Goal: Transaction & Acquisition: Book appointment/travel/reservation

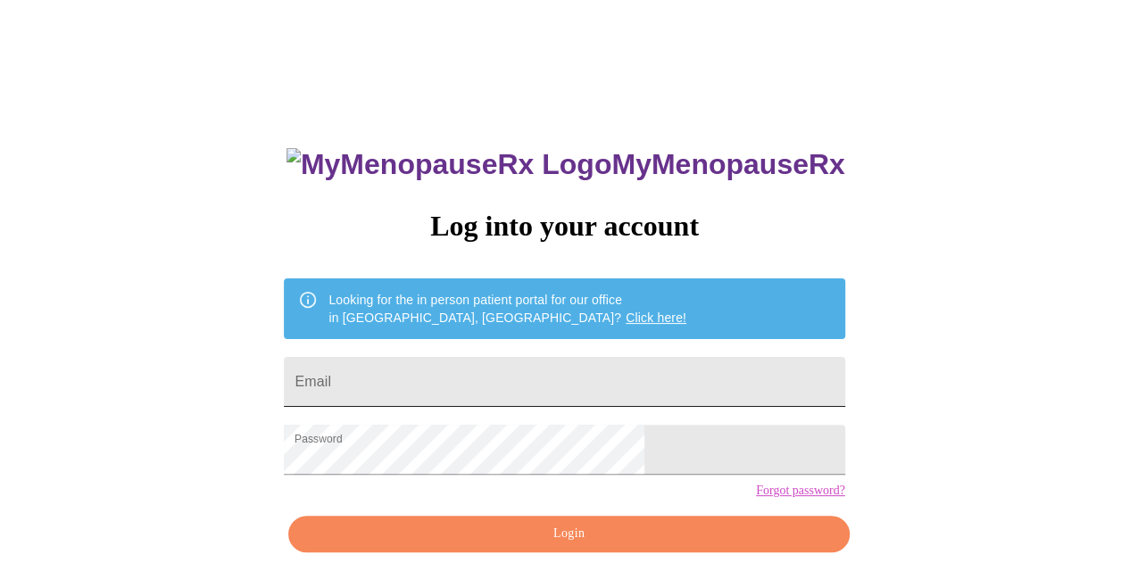
click at [434, 370] on input "Email" at bounding box center [564, 382] width 561 height 50
type input "kellywilliams331829@gmail.com"
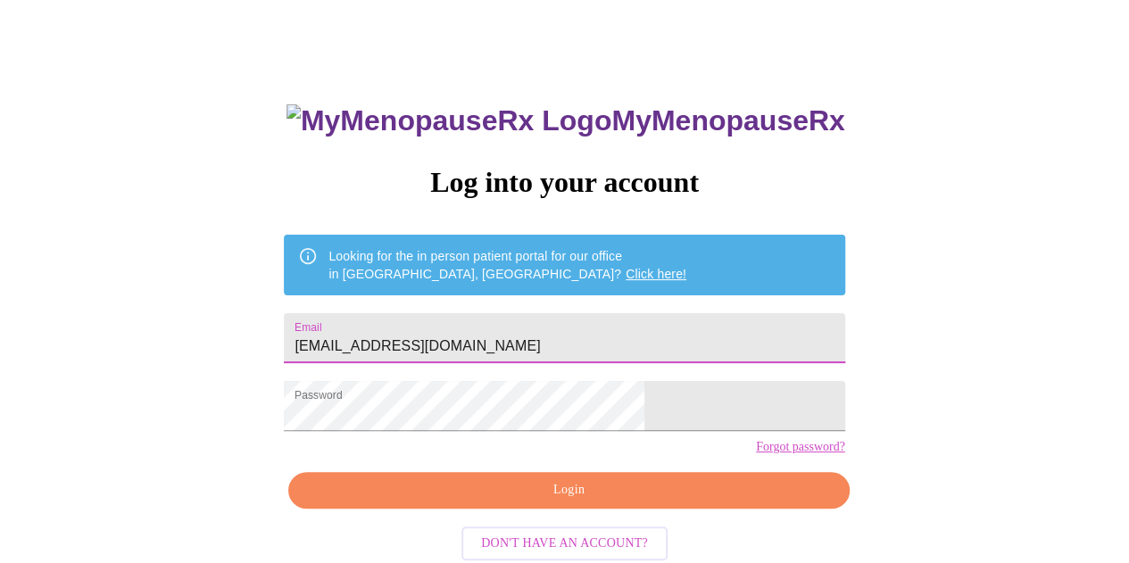
scroll to position [79, 0]
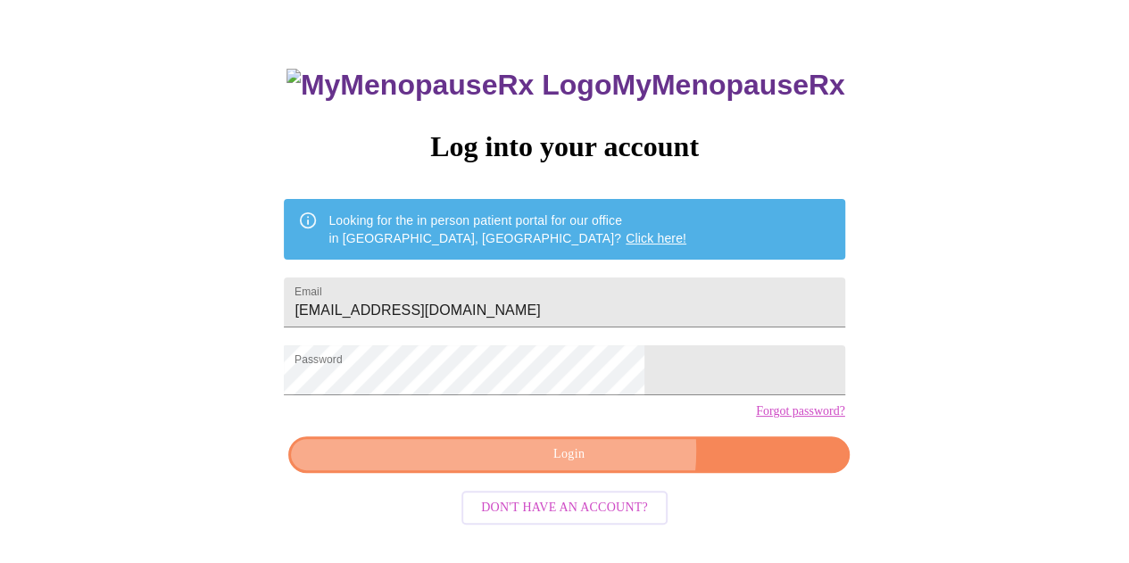
click at [593, 466] on span "Login" at bounding box center [568, 455] width 519 height 22
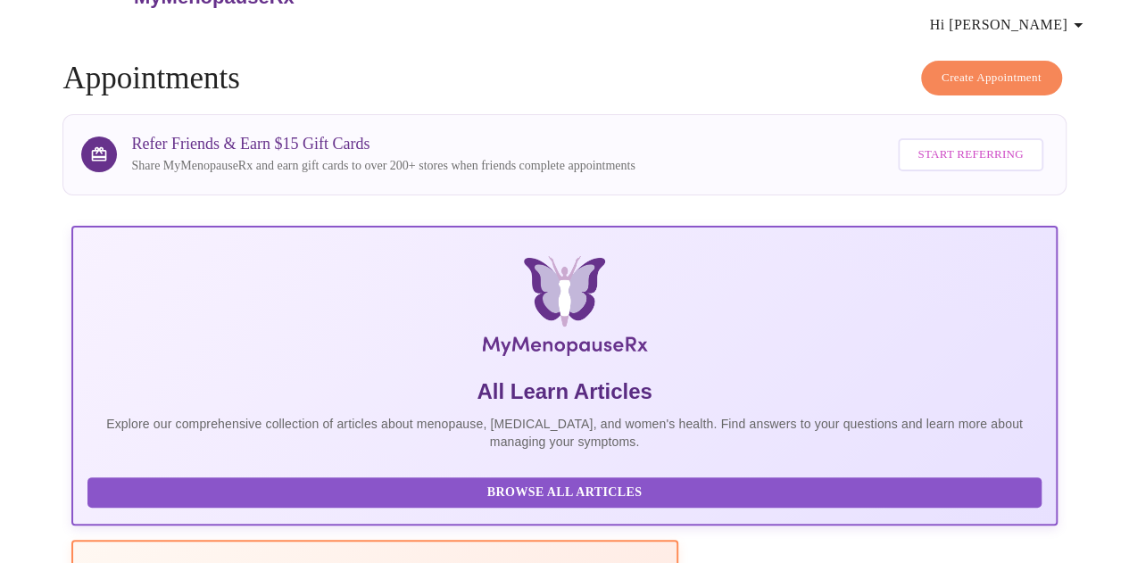
scroll to position [79, 0]
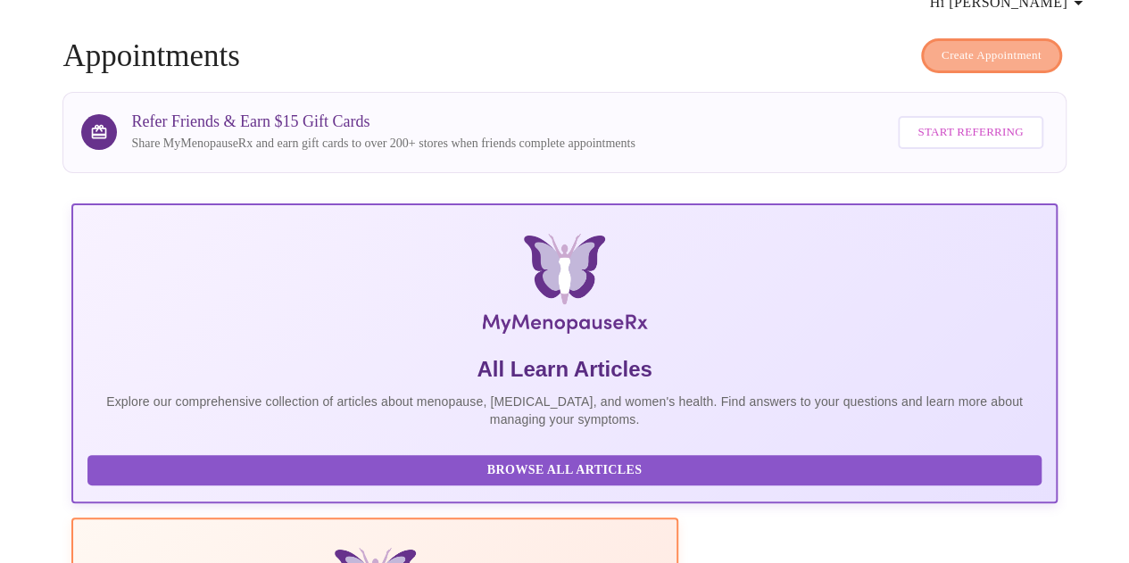
click at [978, 46] on span "Create Appointment" at bounding box center [992, 56] width 100 height 21
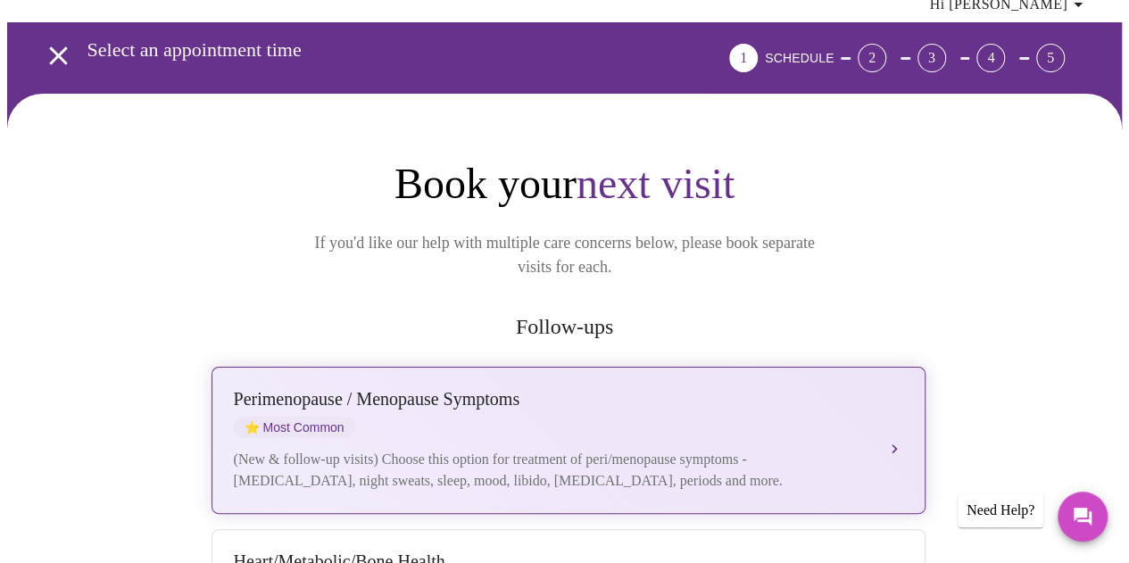
scroll to position [179, 0]
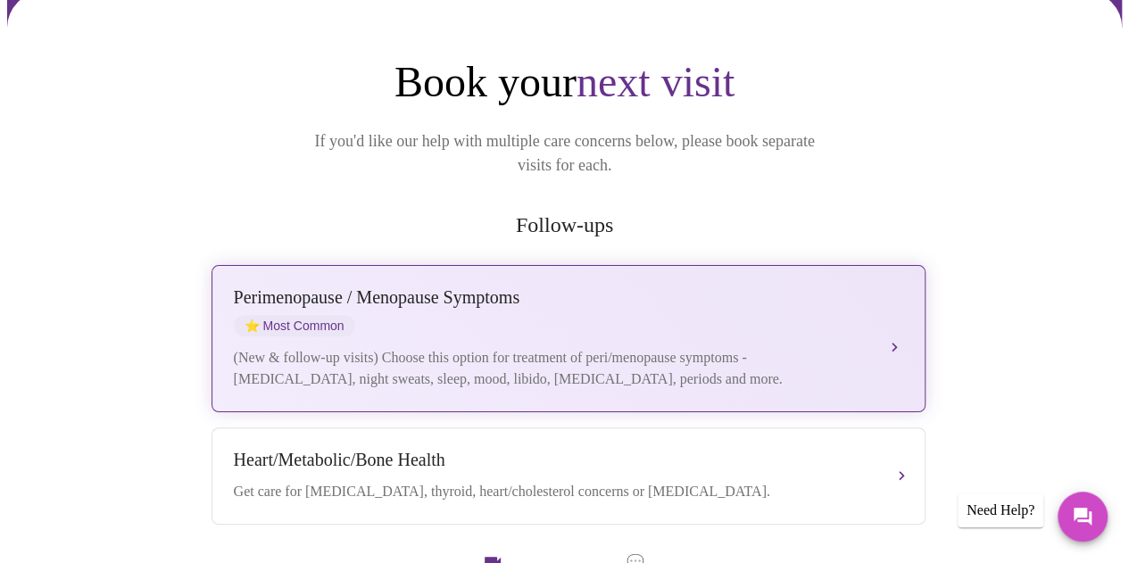
click at [644, 287] on div "Perimenopause / Menopause Symptoms ⭐ Most Common" at bounding box center [551, 311] width 634 height 49
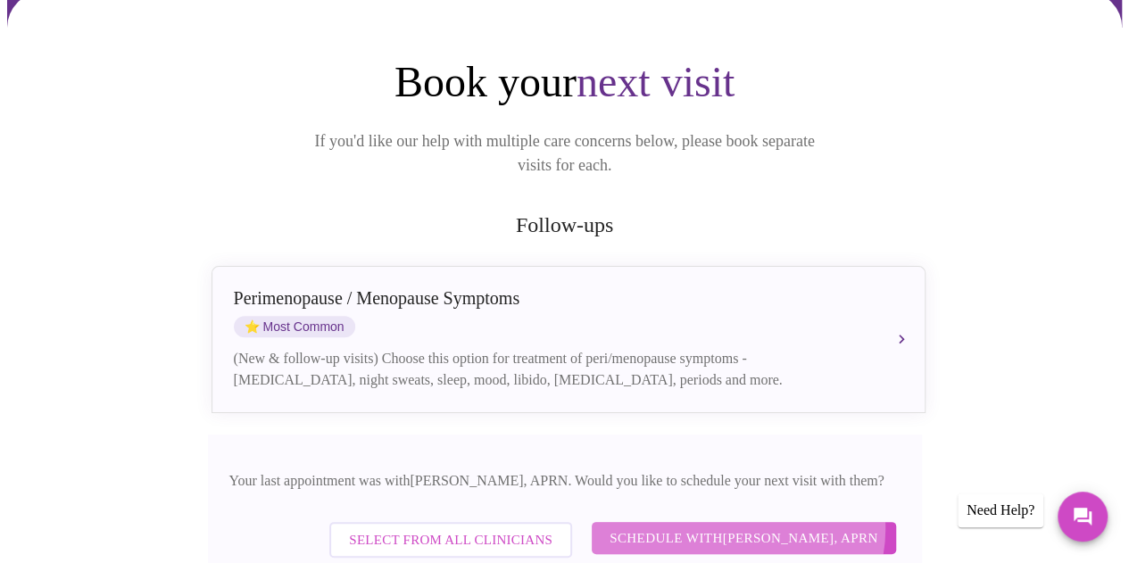
click at [748, 527] on span "Schedule with Emilie McLain, APRN" at bounding box center [744, 538] width 269 height 23
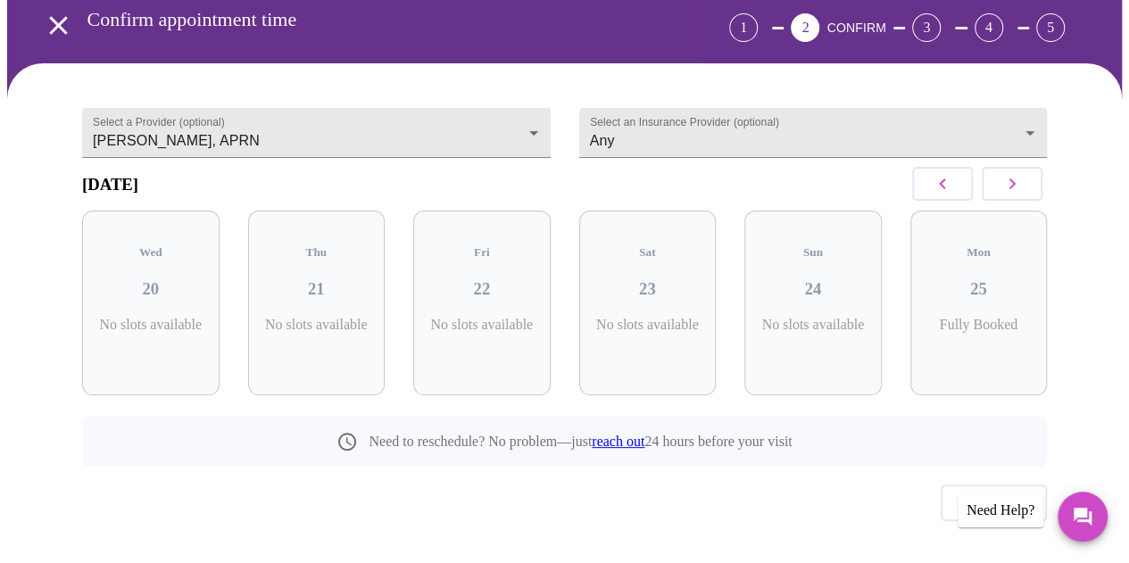
click at [1007, 167] on button "button" at bounding box center [1012, 184] width 61 height 34
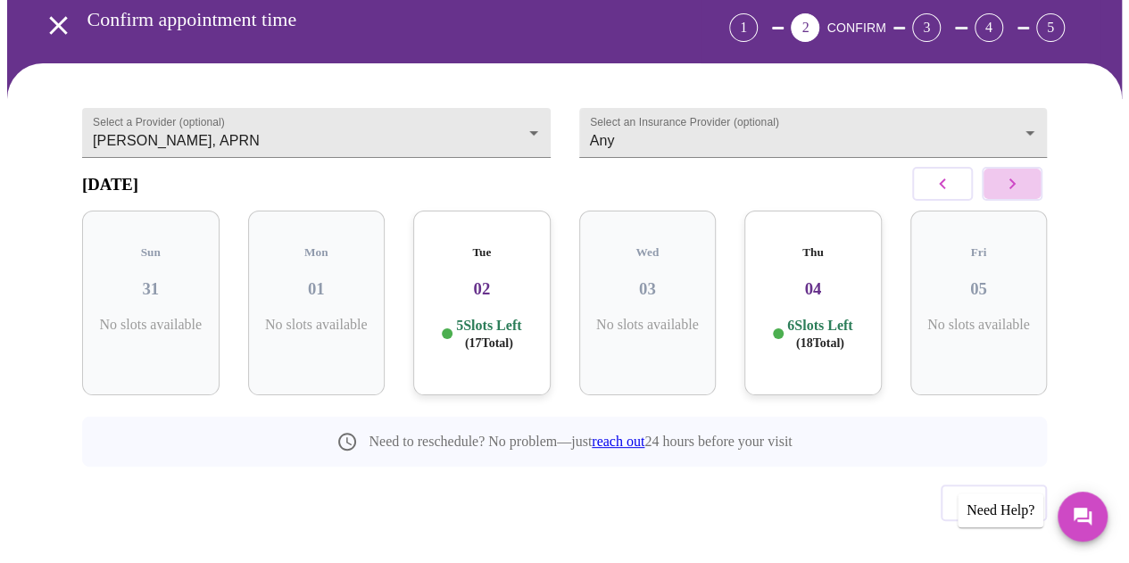
click at [1007, 167] on button "button" at bounding box center [1012, 184] width 61 height 34
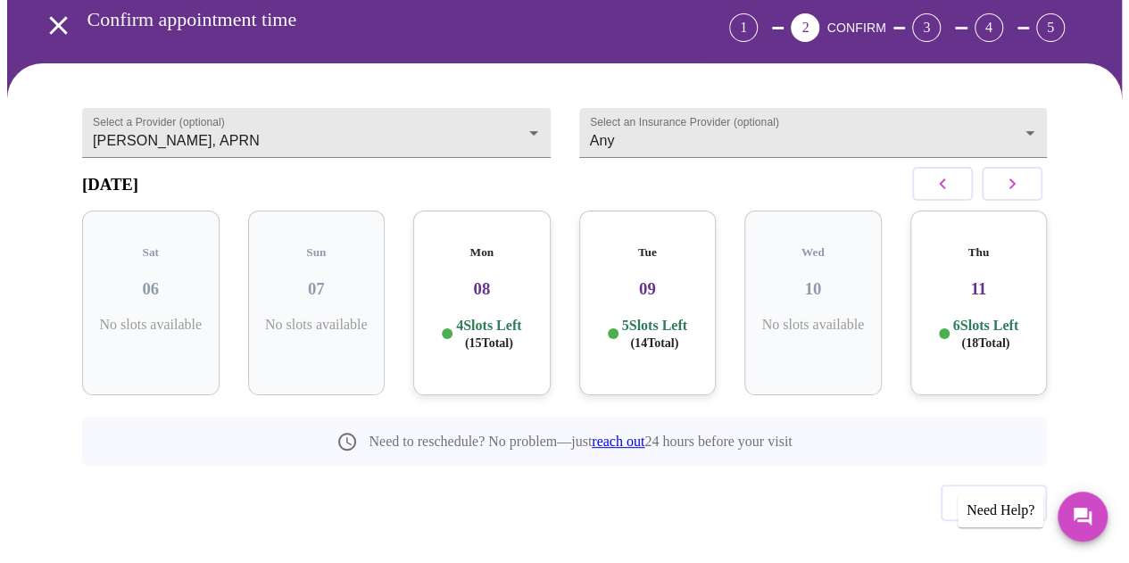
click at [1007, 167] on button "button" at bounding box center [1012, 184] width 61 height 34
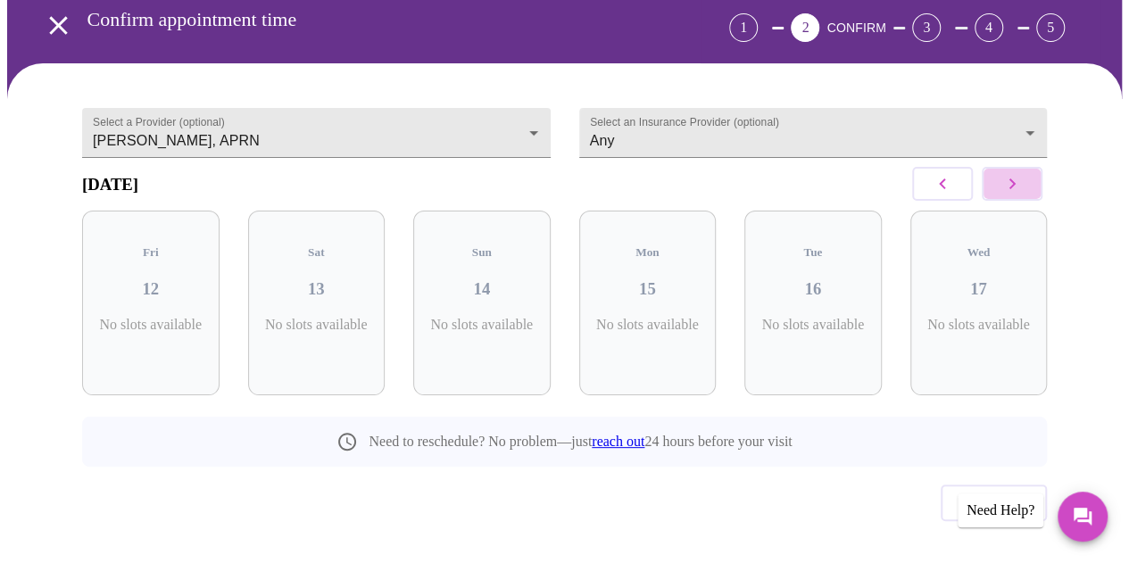
click at [1007, 167] on button "button" at bounding box center [1012, 184] width 61 height 34
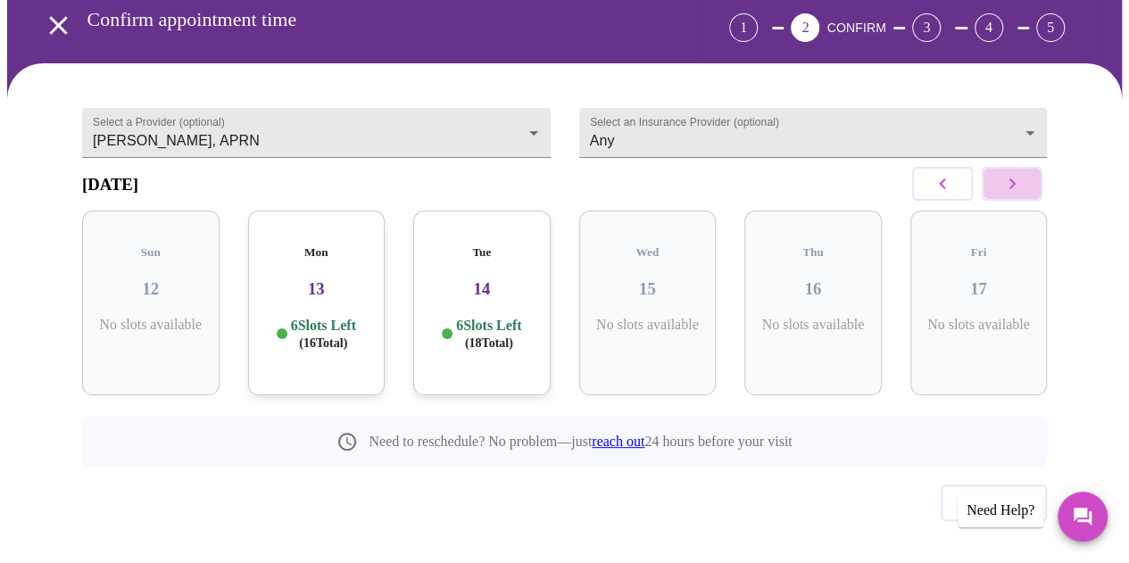
click at [1007, 167] on button "button" at bounding box center [1012, 184] width 61 height 34
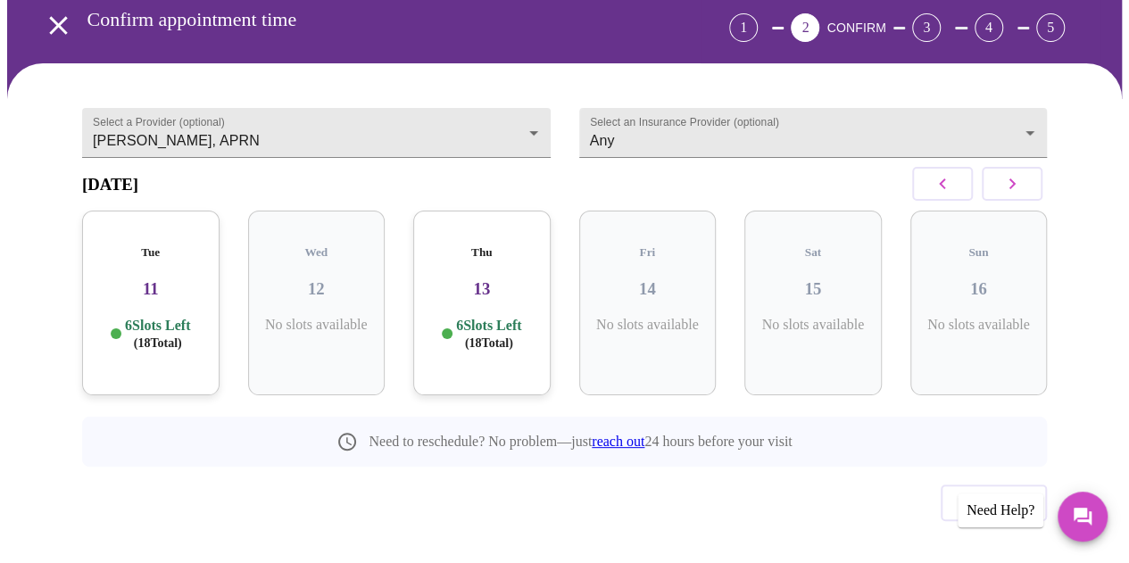
click at [1007, 167] on button "button" at bounding box center [1012, 184] width 61 height 34
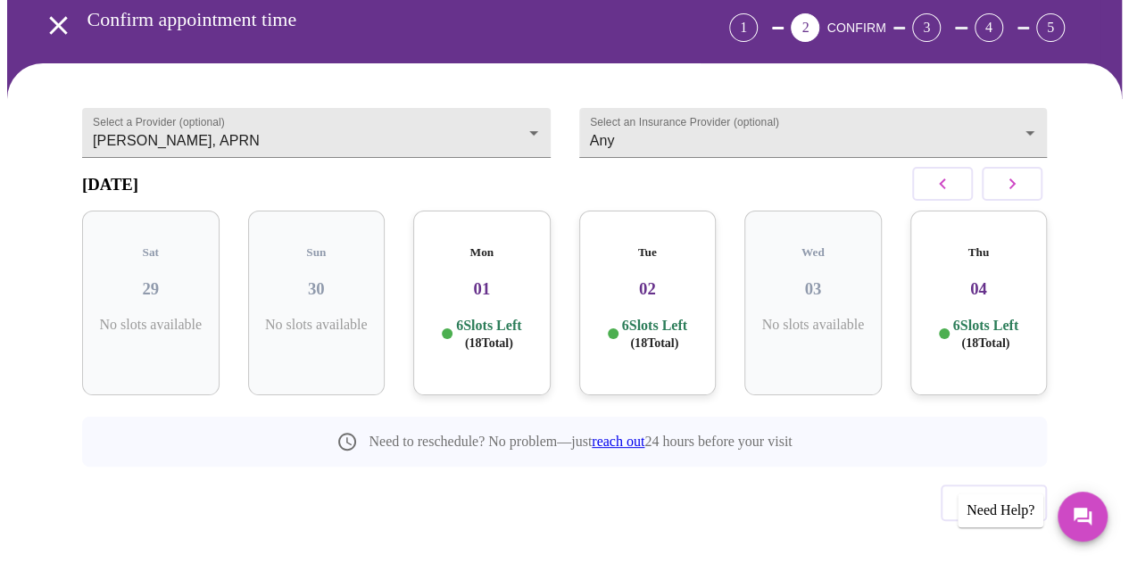
click at [1007, 167] on button "button" at bounding box center [1012, 184] width 61 height 34
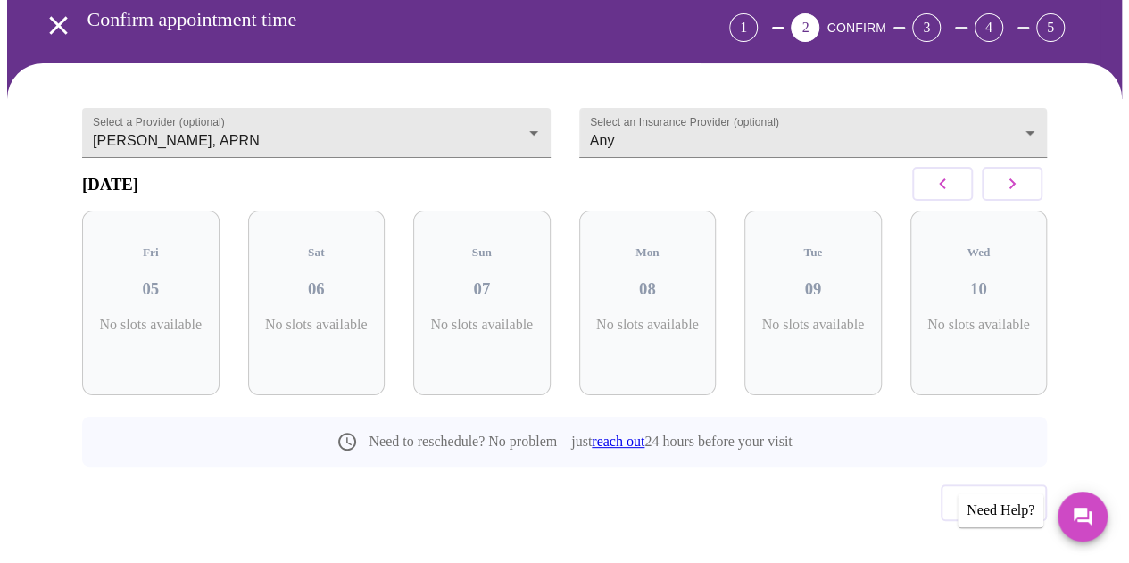
click at [1007, 167] on button "button" at bounding box center [1012, 184] width 61 height 34
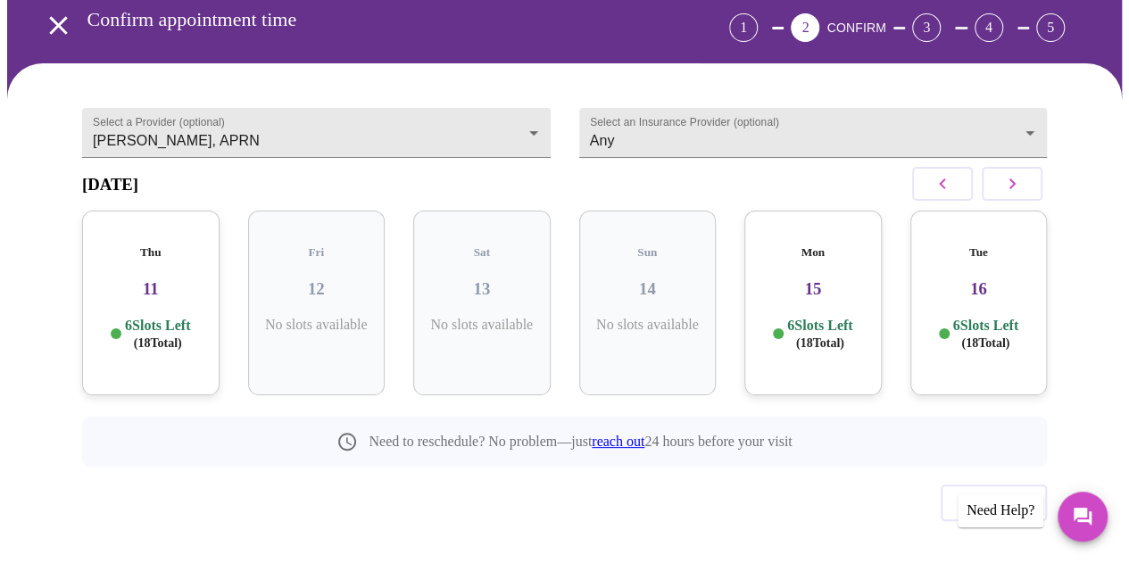
click at [1007, 167] on button "button" at bounding box center [1012, 184] width 61 height 34
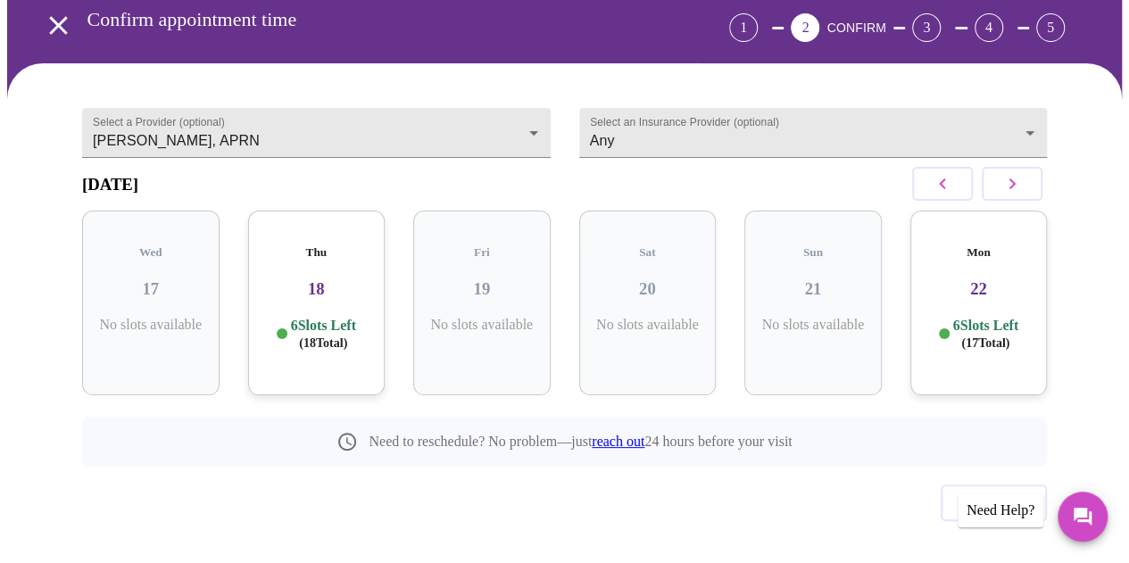
click at [1007, 167] on button "button" at bounding box center [1012, 184] width 61 height 34
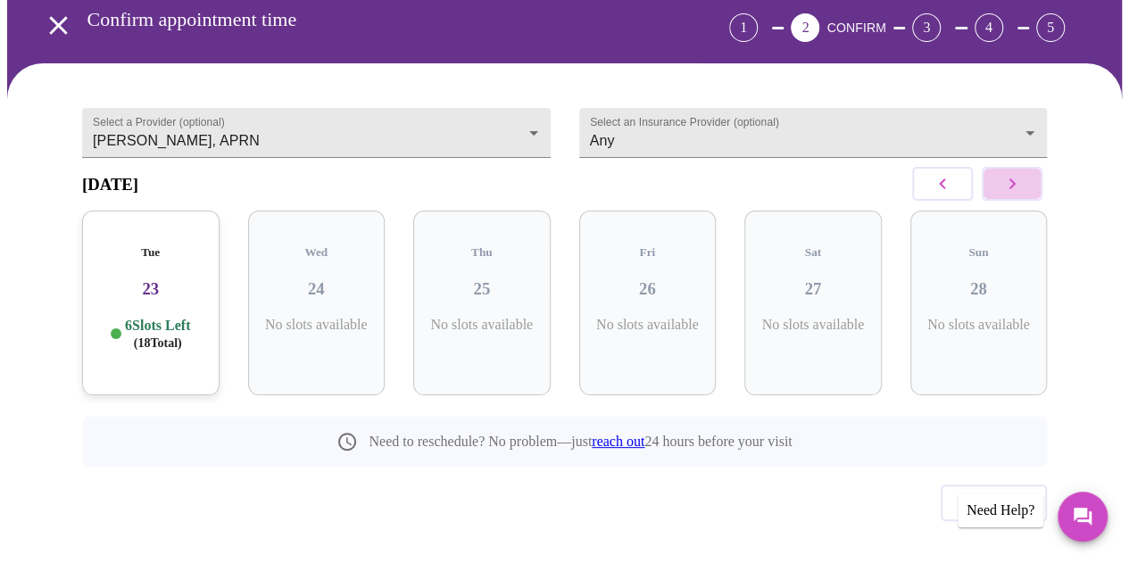
click at [1007, 167] on button "button" at bounding box center [1012, 184] width 61 height 34
click at [953, 173] on icon "button" at bounding box center [942, 183] width 21 height 21
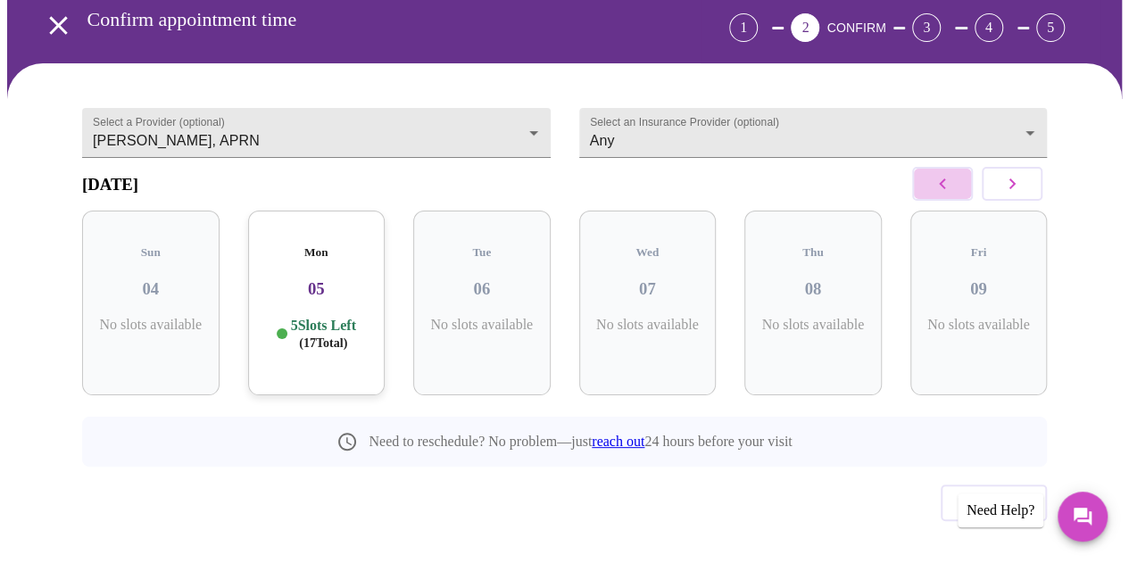
click at [953, 173] on icon "button" at bounding box center [942, 183] width 21 height 21
click at [323, 320] on div "Tue 30 6 Slots Left ( 18 Total)" at bounding box center [316, 303] width 137 height 185
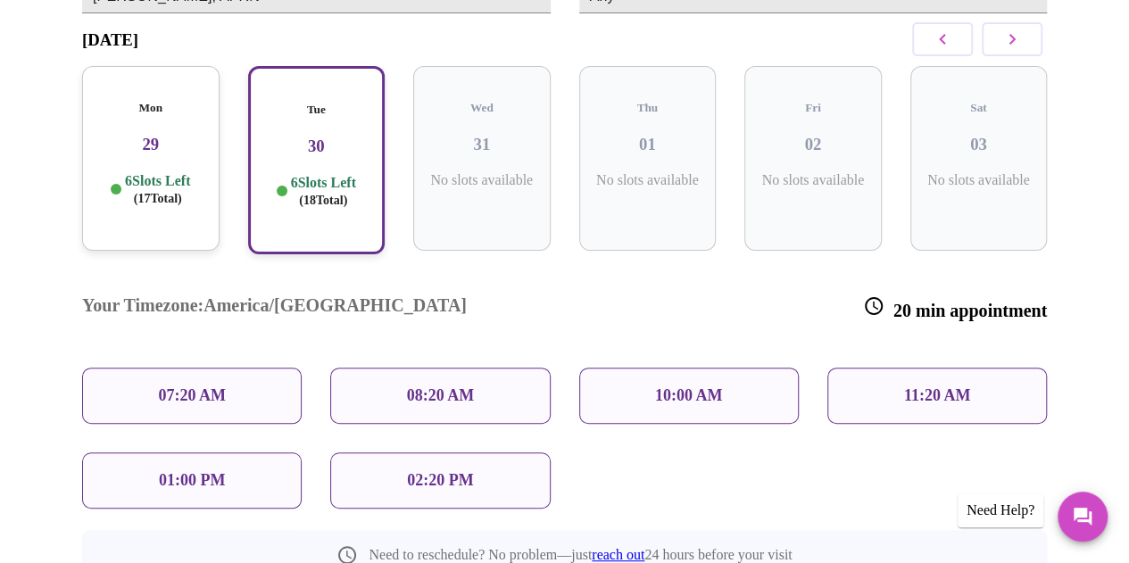
scroll to position [0, 0]
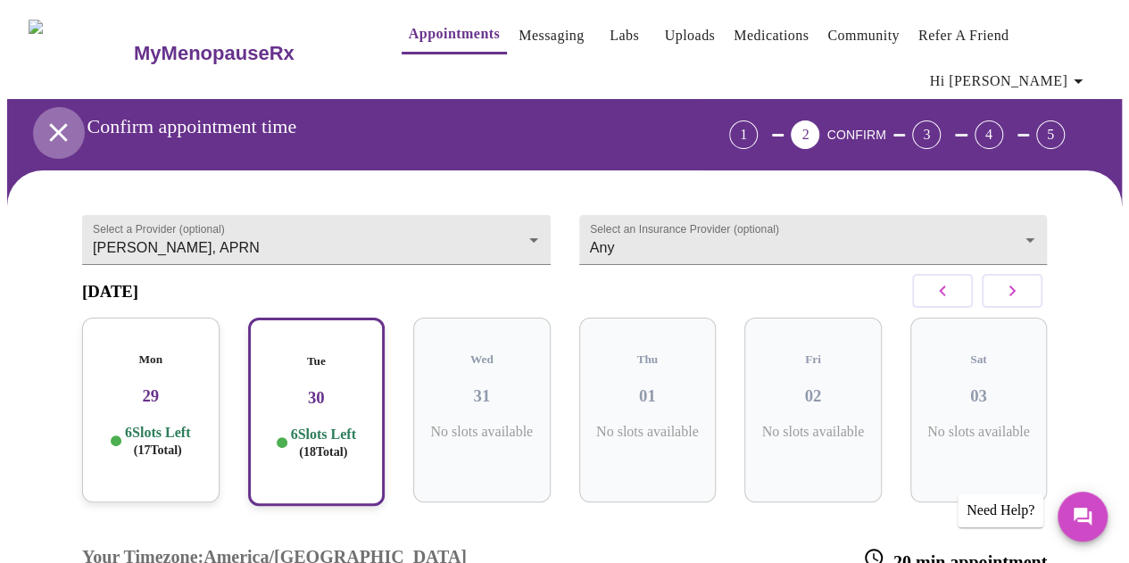
click at [57, 117] on icon "open drawer" at bounding box center [58, 132] width 31 height 31
